Goal: Task Accomplishment & Management: Use online tool/utility

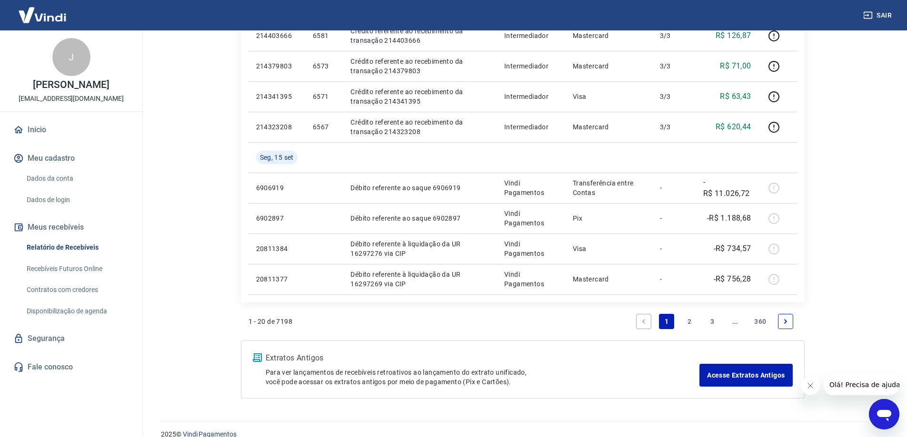
scroll to position [571, 0]
drag, startPoint x: 688, startPoint y: 322, endPoint x: 594, endPoint y: 286, distance: 100.8
click at [689, 322] on link "2" at bounding box center [688, 320] width 15 height 15
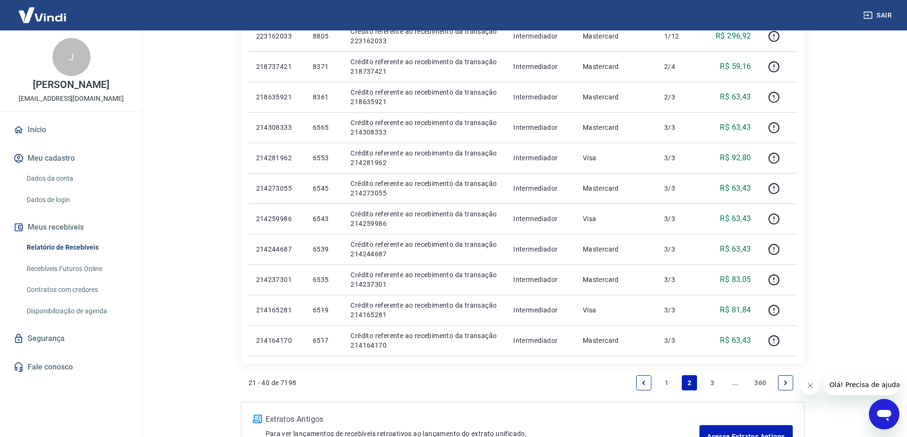
scroll to position [553, 0]
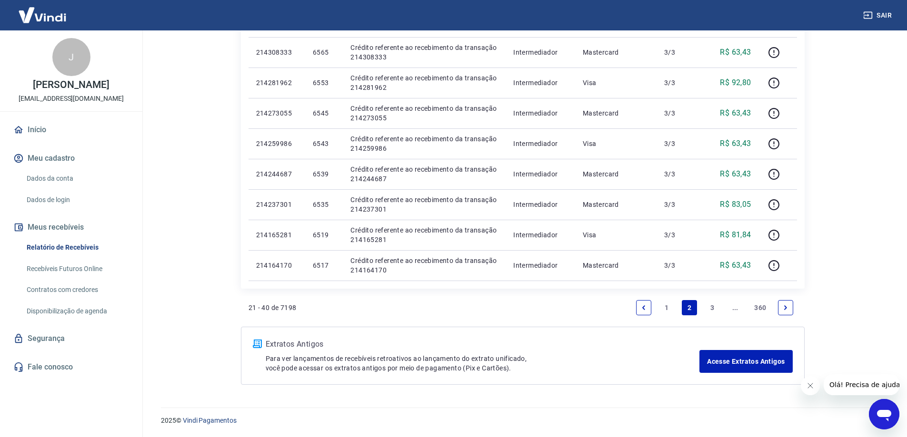
click at [705, 307] on link "3" at bounding box center [711, 307] width 15 height 15
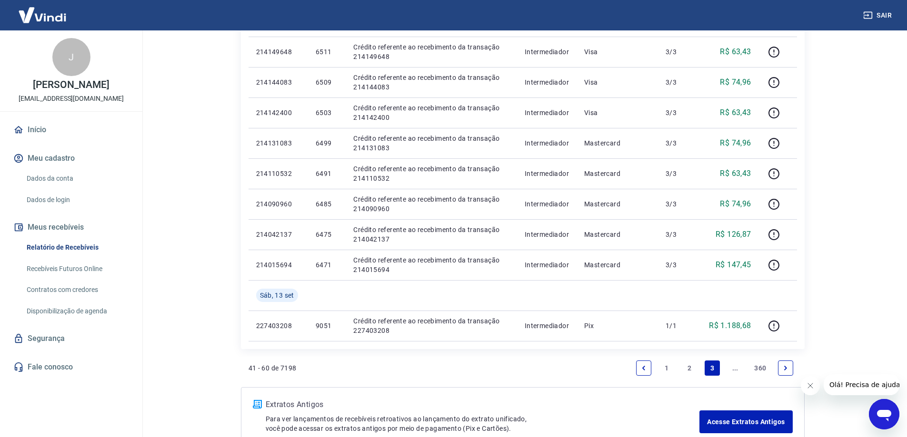
scroll to position [571, 0]
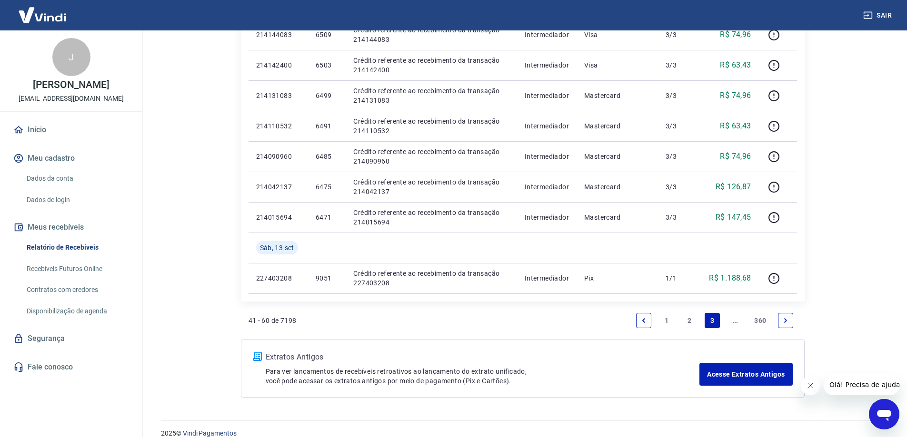
click at [693, 320] on link "2" at bounding box center [688, 320] width 15 height 15
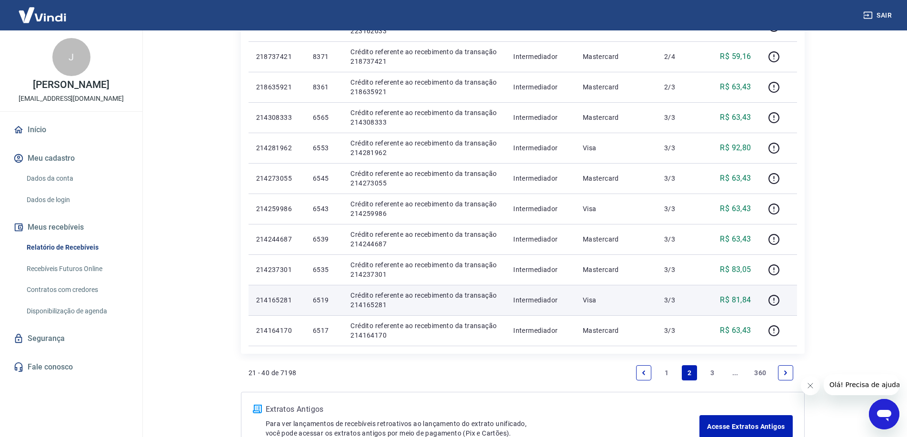
scroll to position [523, 0]
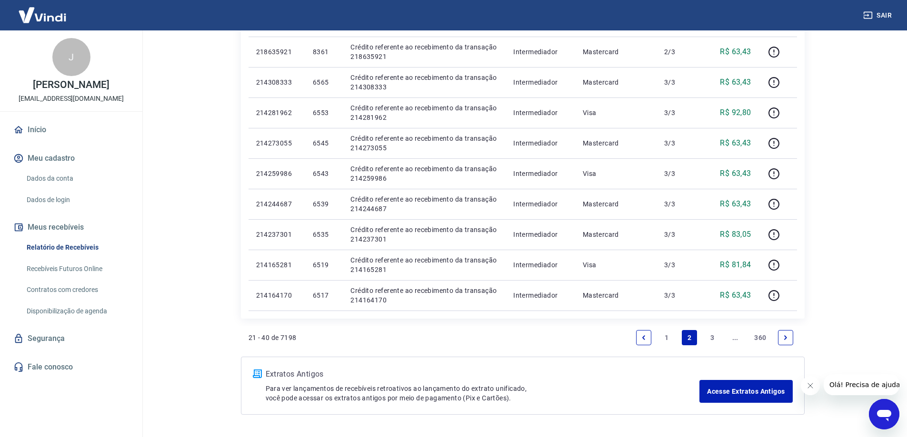
click at [662, 336] on link "1" at bounding box center [666, 337] width 15 height 15
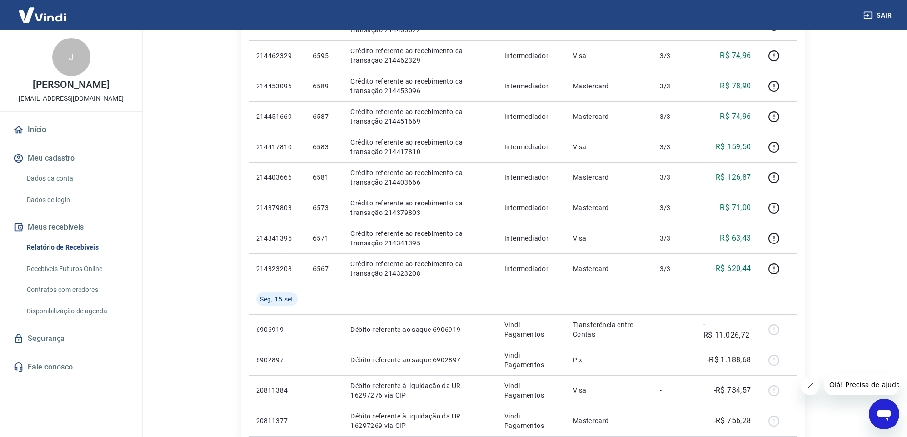
scroll to position [584, 0]
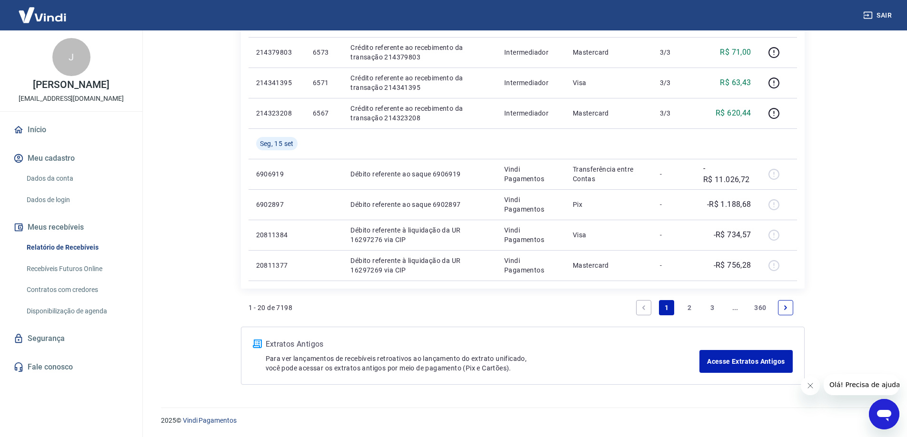
click at [687, 308] on link "2" at bounding box center [688, 307] width 15 height 15
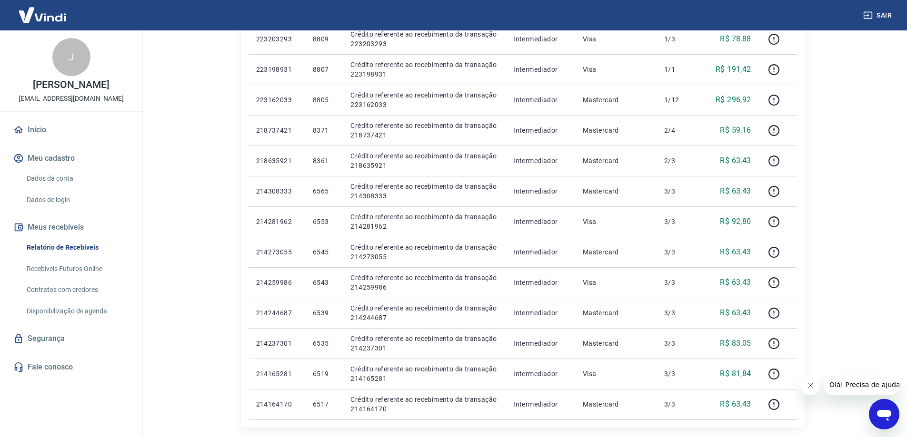
scroll to position [523, 0]
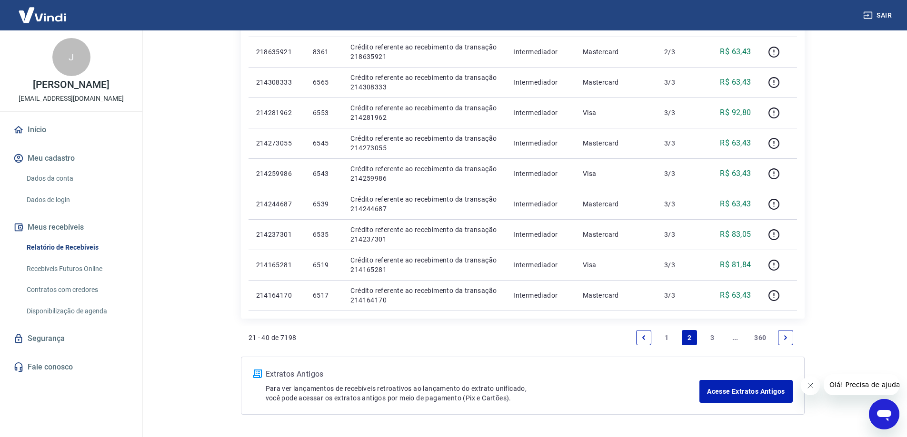
click at [665, 333] on link "1" at bounding box center [666, 337] width 15 height 15
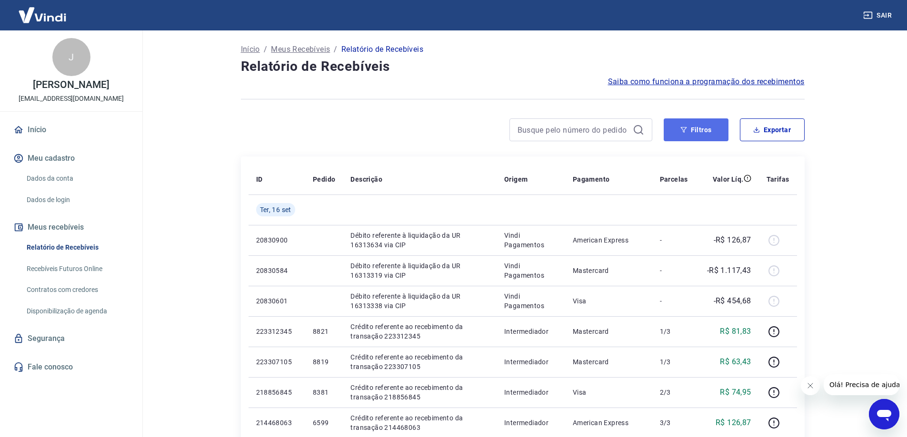
click at [674, 128] on button "Filtros" at bounding box center [695, 129] width 65 height 23
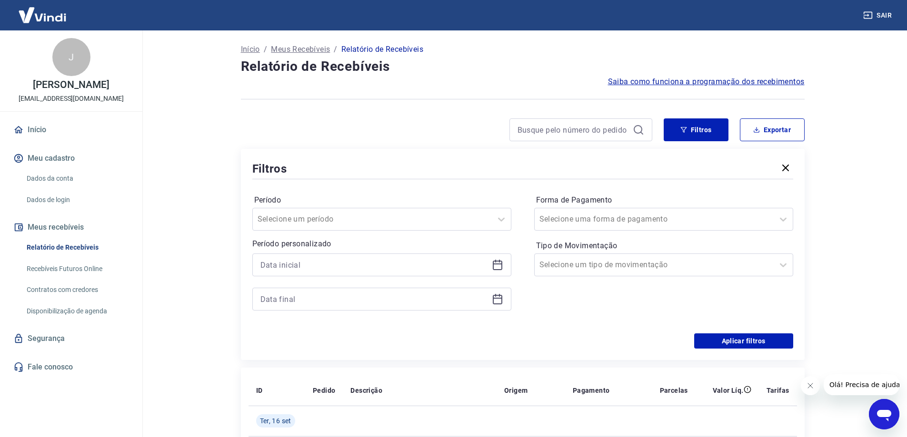
click at [494, 267] on icon at bounding box center [497, 264] width 11 height 11
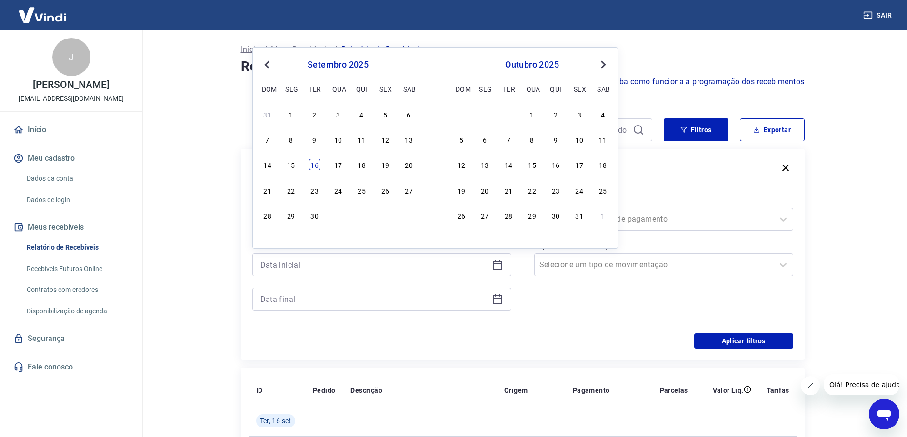
click at [315, 164] on div "16" at bounding box center [314, 164] width 11 height 11
type input "16/09/2025"
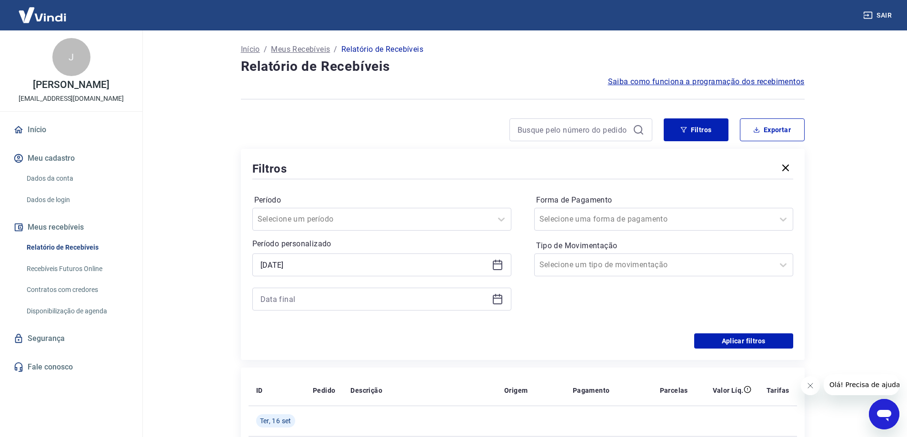
click at [499, 300] on icon at bounding box center [497, 299] width 11 height 11
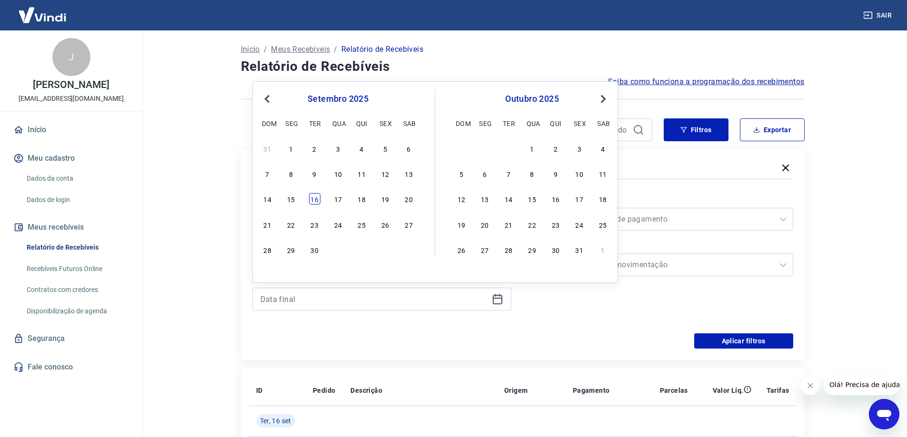
click at [315, 199] on div "16" at bounding box center [314, 198] width 11 height 11
type input "16/09/2025"
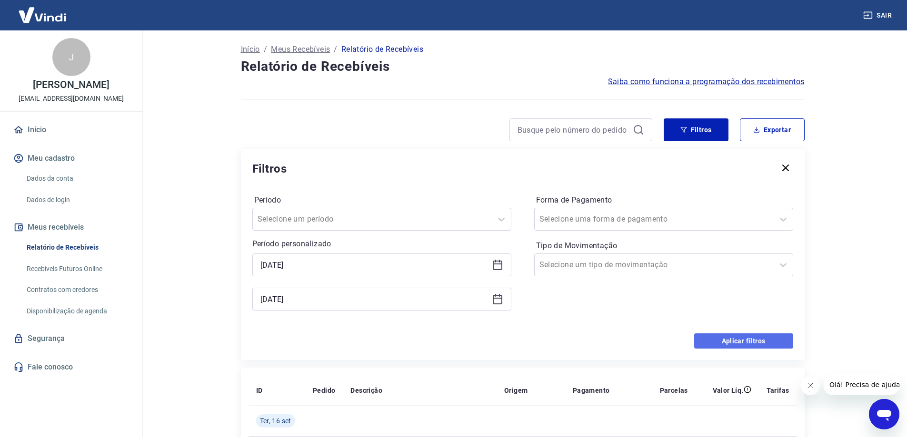
click at [756, 338] on button "Aplicar filtros" at bounding box center [743, 341] width 99 height 15
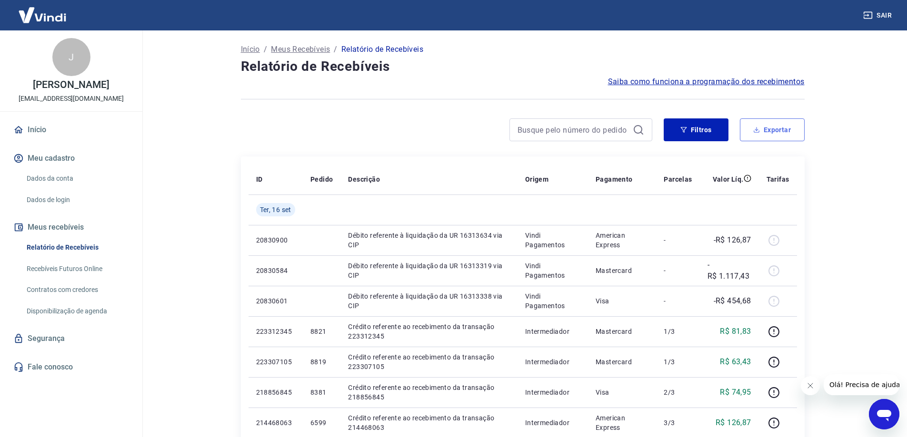
click at [767, 134] on button "Exportar" at bounding box center [772, 129] width 65 height 23
type input "16/09/2025"
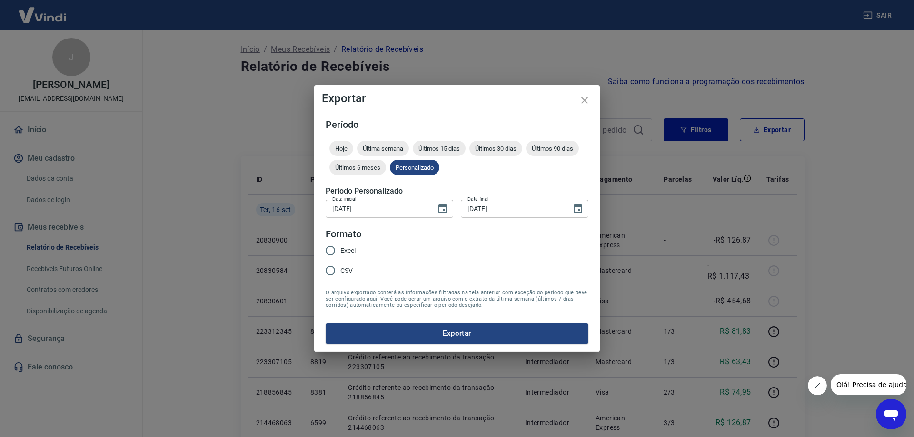
click at [347, 251] on span "Excel" at bounding box center [347, 251] width 15 height 10
click at [340, 251] on input "Excel" at bounding box center [330, 251] width 20 height 20
radio input "true"
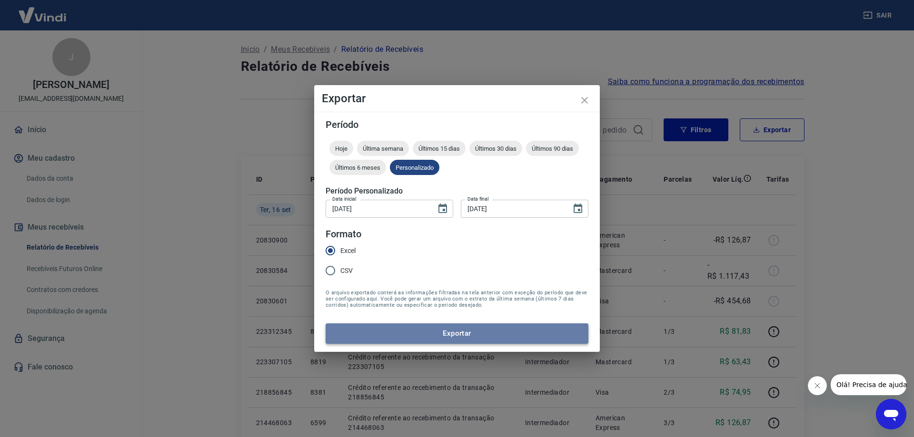
click at [426, 338] on button "Exportar" at bounding box center [457, 334] width 263 height 20
